Goal: Information Seeking & Learning: Learn about a topic

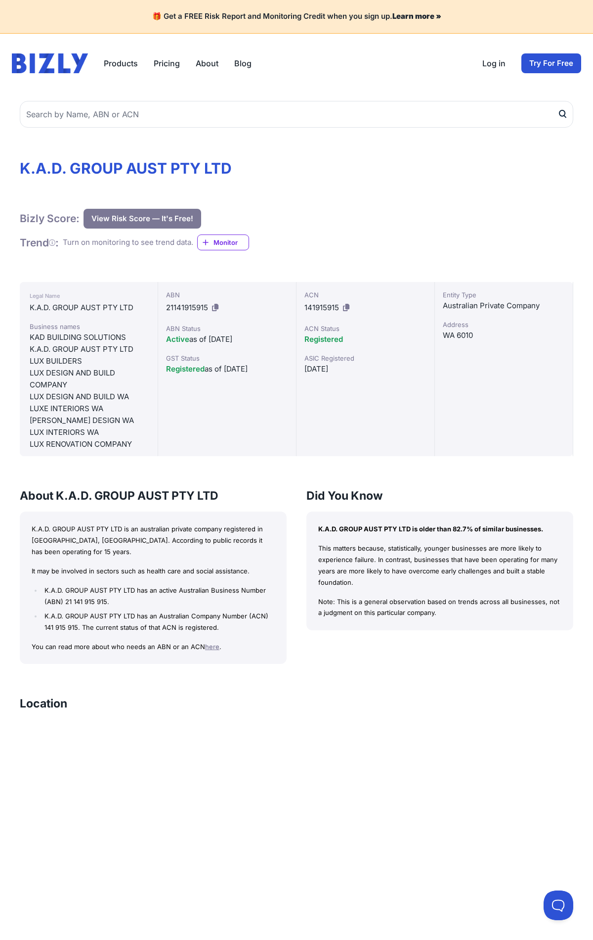
scroll to position [492, 0]
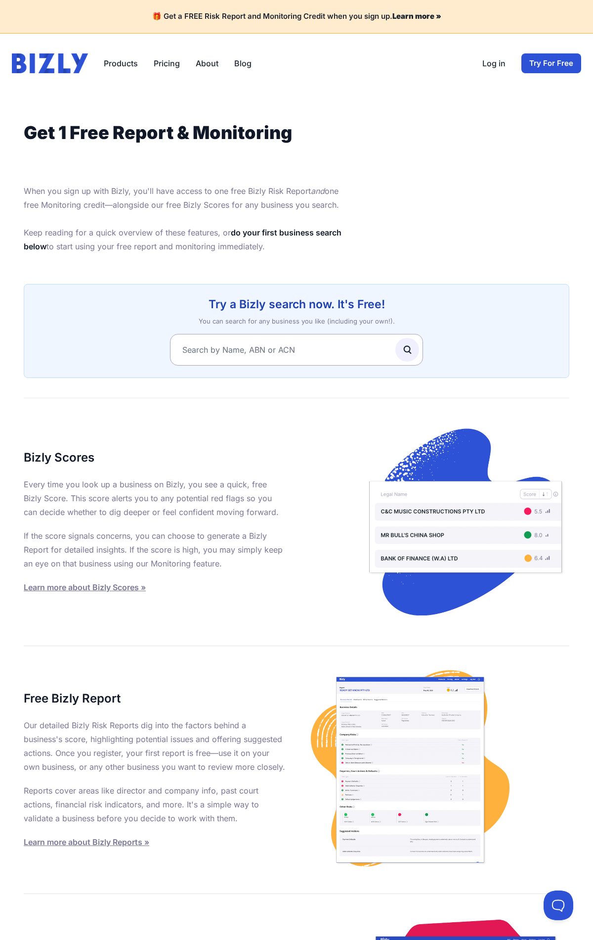
scroll to position [383, 0]
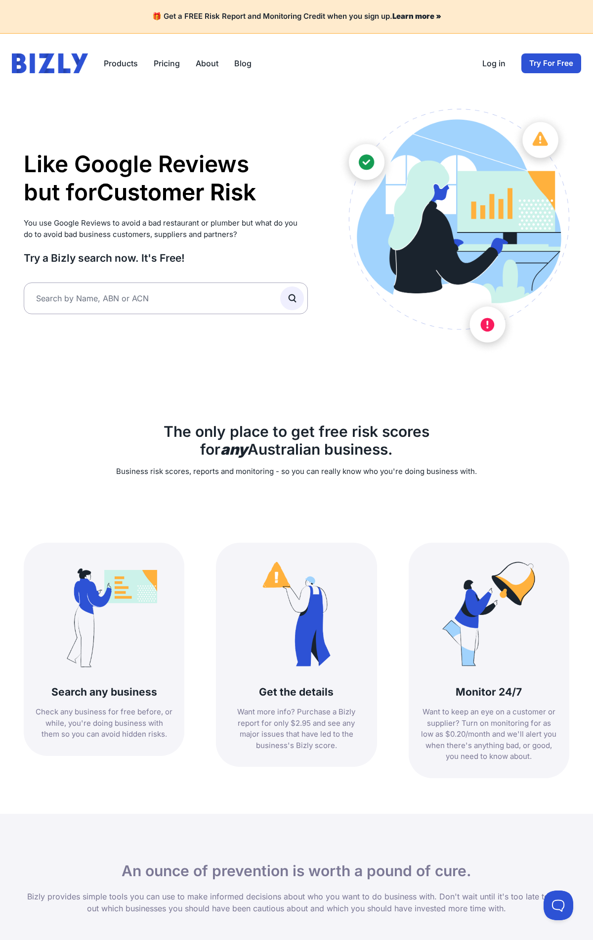
scroll to position [832, 0]
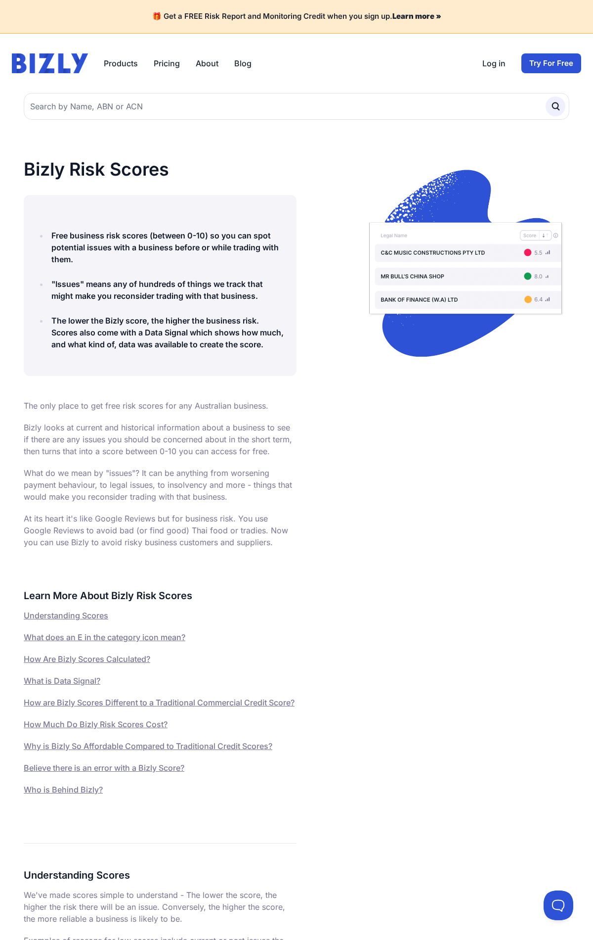
scroll to position [3287, 0]
